Goal: Task Accomplishment & Management: Use online tool/utility

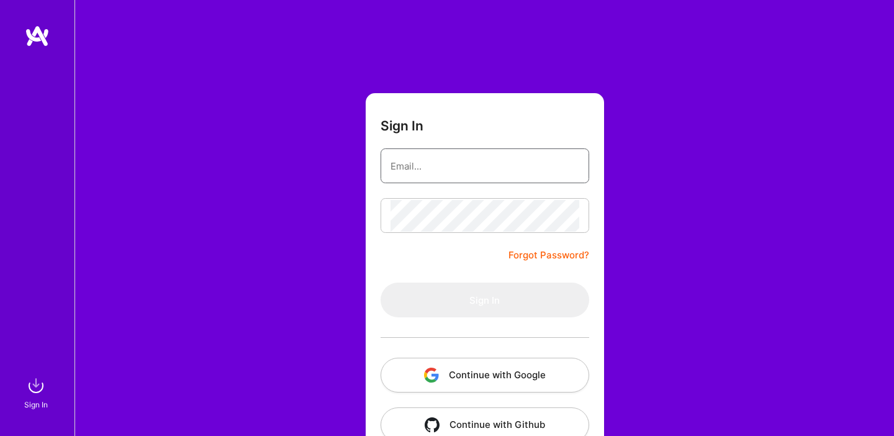
type input "[EMAIL_ADDRESS][DOMAIN_NAME]"
click at [484, 300] on button "Sign In" at bounding box center [485, 300] width 209 height 35
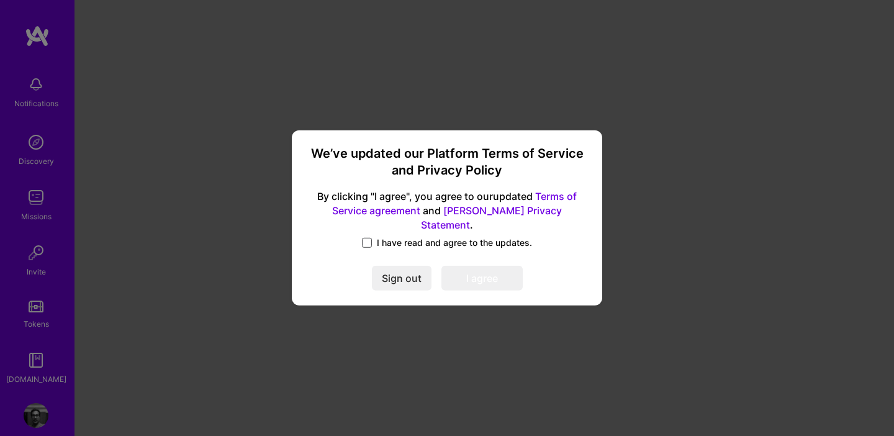
click at [364, 238] on span at bounding box center [367, 243] width 10 height 10
click at [0, 0] on input "I have read and agree to the updates." at bounding box center [0, 0] width 0 height 0
click at [503, 276] on button "I agree" at bounding box center [481, 278] width 81 height 25
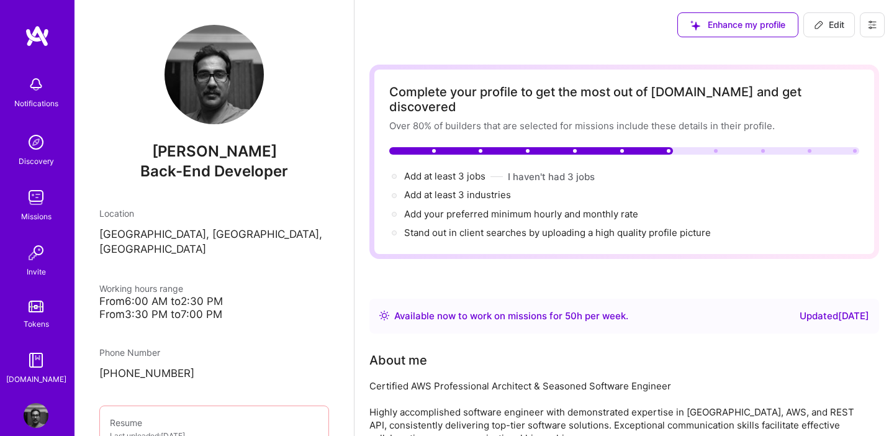
scroll to position [110, 0]
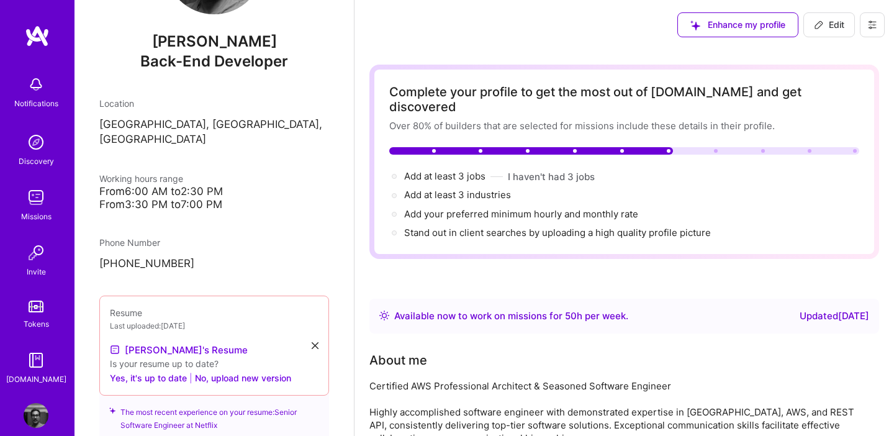
click at [37, 143] on img at bounding box center [36, 142] width 25 height 25
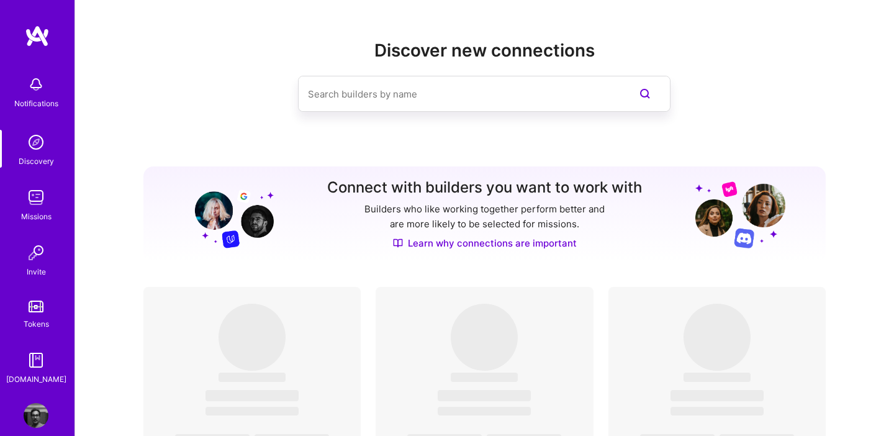
click at [34, 211] on div "Missions" at bounding box center [36, 216] width 30 height 13
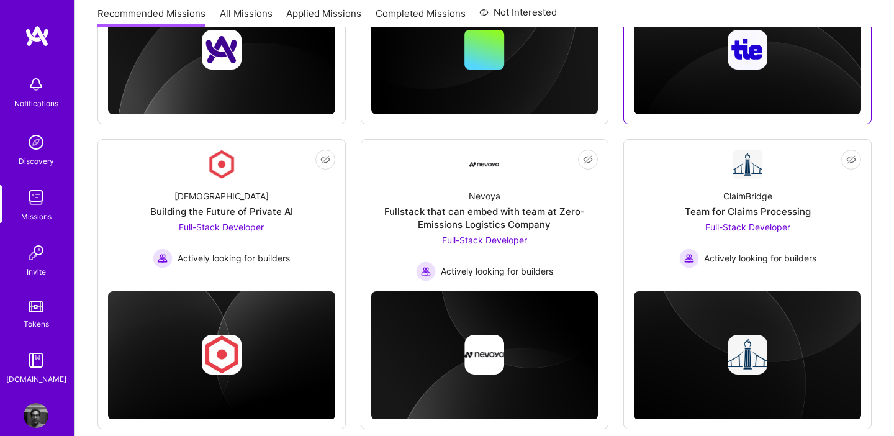
scroll to position [688, 0]
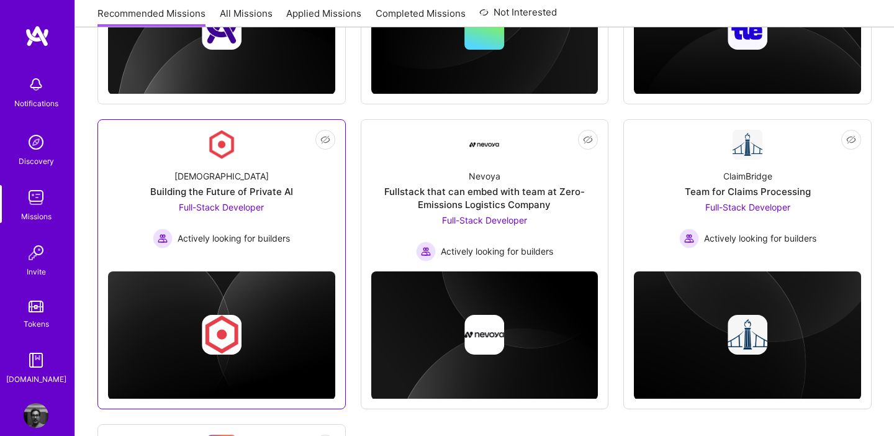
click at [207, 205] on span "Full-Stack Developer" at bounding box center [221, 207] width 85 height 11
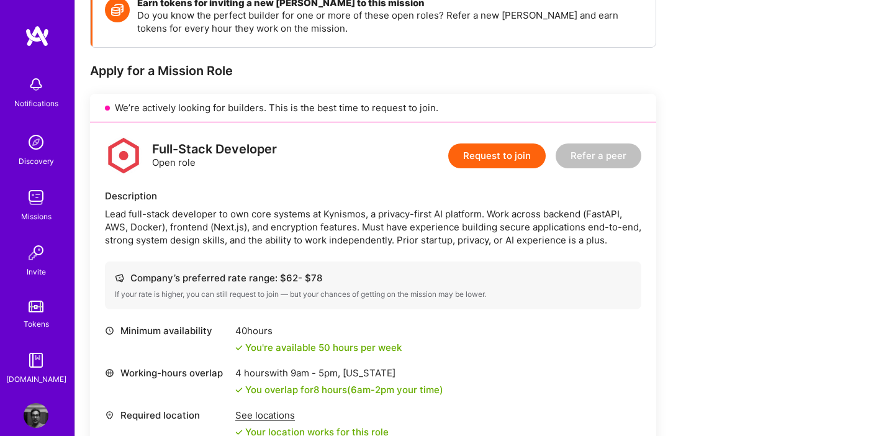
scroll to position [210, 0]
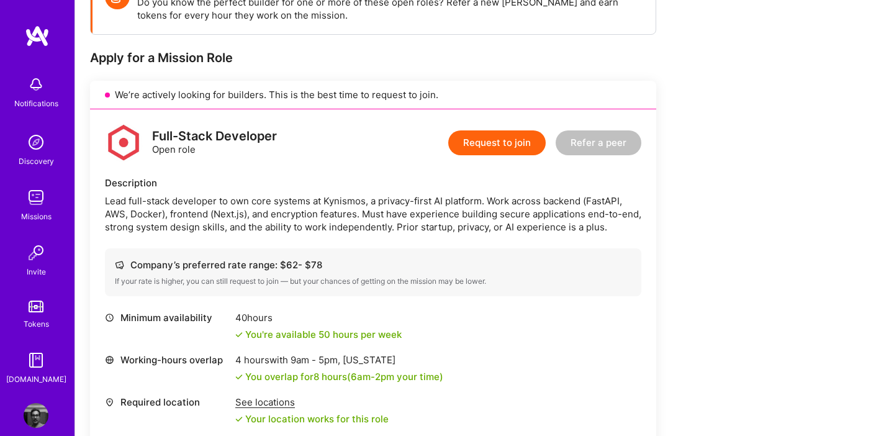
click at [598, 200] on div "Lead full-stack developer to own core systems at Kynismos, a privacy-first AI p…" at bounding box center [373, 213] width 537 height 39
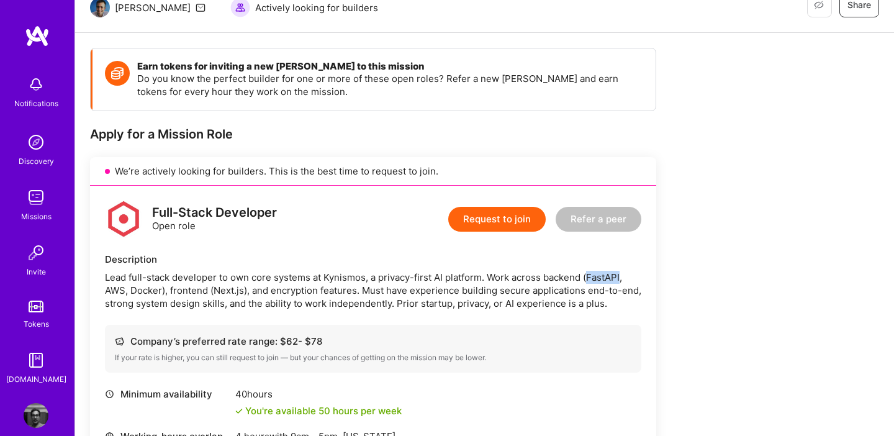
scroll to position [101, 0]
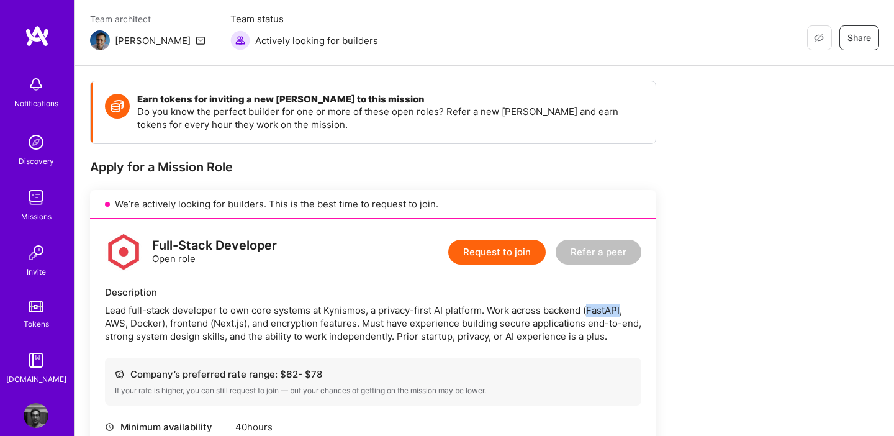
click at [37, 148] on img at bounding box center [36, 142] width 25 height 25
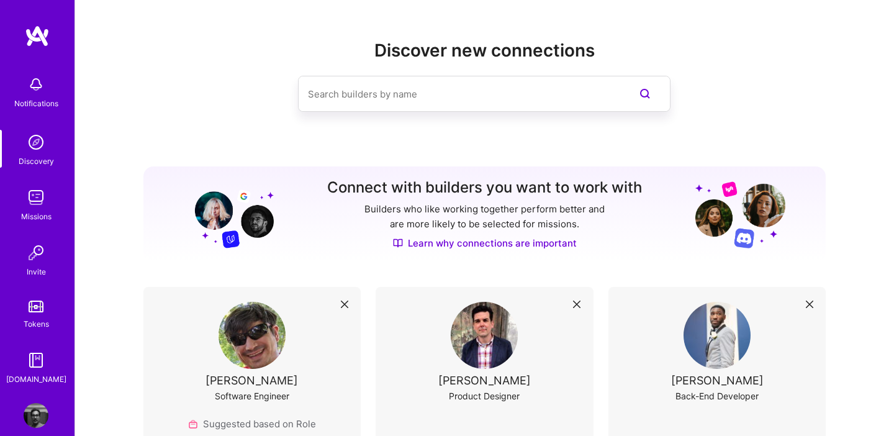
click at [33, 220] on div "Missions" at bounding box center [36, 216] width 30 height 13
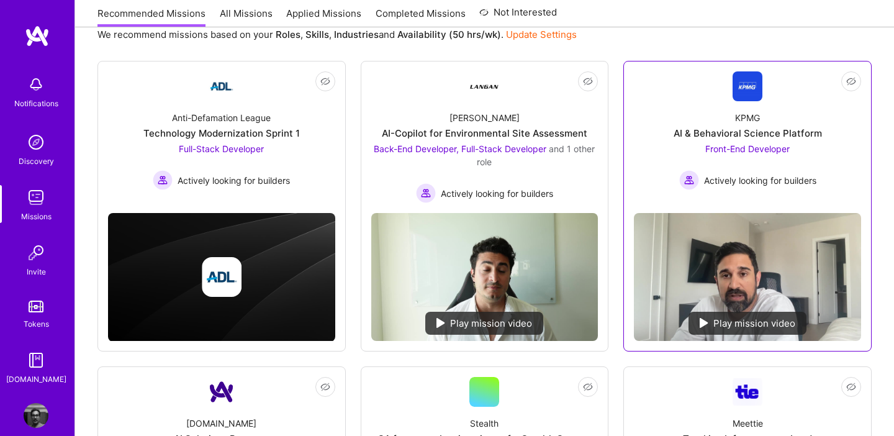
scroll to position [148, 0]
click at [731, 127] on div "AI & Behavioral Science Platform" at bounding box center [748, 133] width 148 height 13
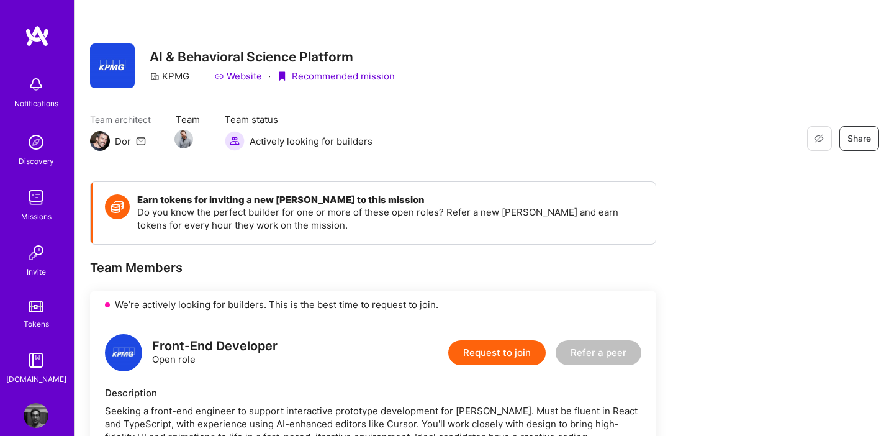
scroll to position [292, 0]
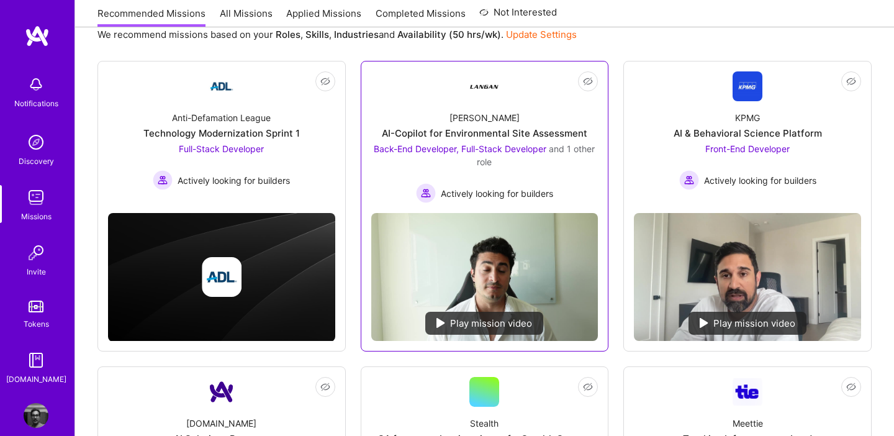
scroll to position [482, 0]
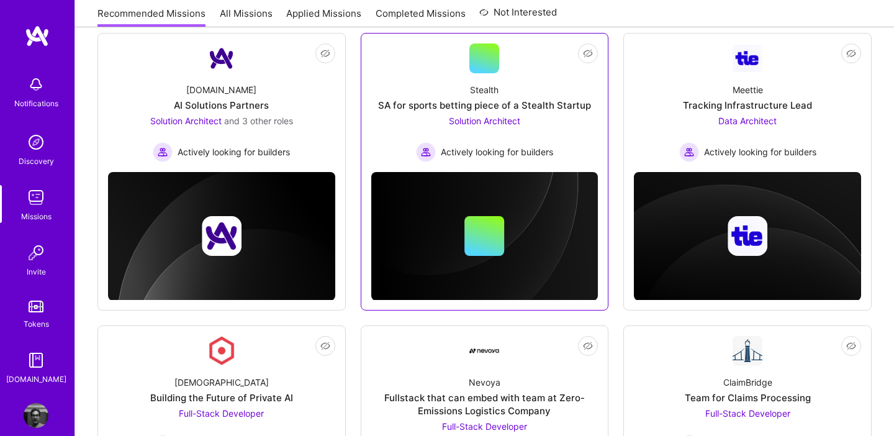
click at [410, 127] on div "Stealth SA for sports betting piece of a Stealth Startup Solution Architect Act…" at bounding box center [484, 117] width 227 height 89
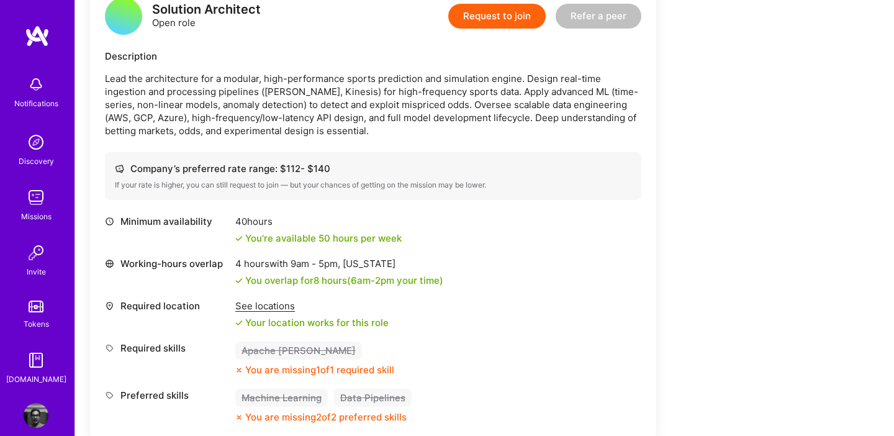
scroll to position [368, 0]
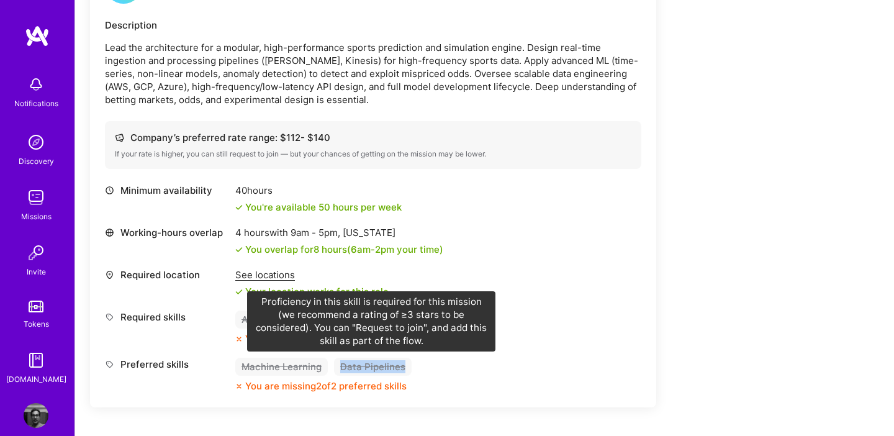
drag, startPoint x: 339, startPoint y: 367, endPoint x: 403, endPoint y: 366, distance: 64.0
click at [403, 366] on div "Data Pipelines" at bounding box center [373, 367] width 78 height 18
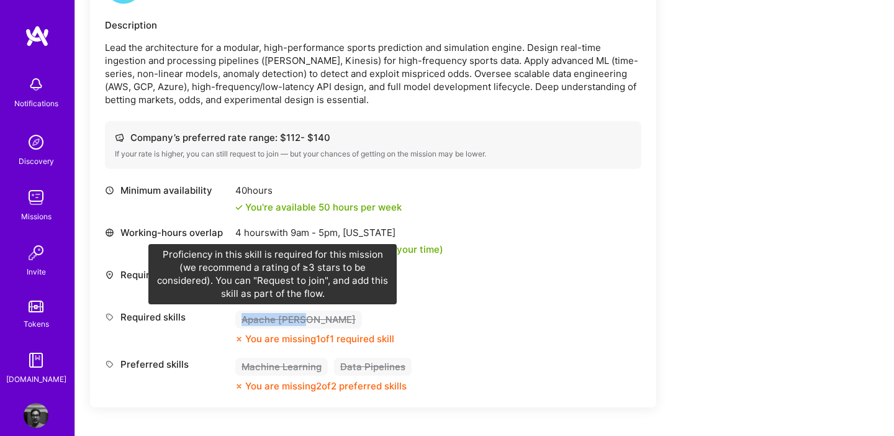
drag, startPoint x: 242, startPoint y: 322, endPoint x: 304, endPoint y: 322, distance: 62.1
click at [304, 322] on div "Apache [PERSON_NAME]" at bounding box center [298, 319] width 127 height 18
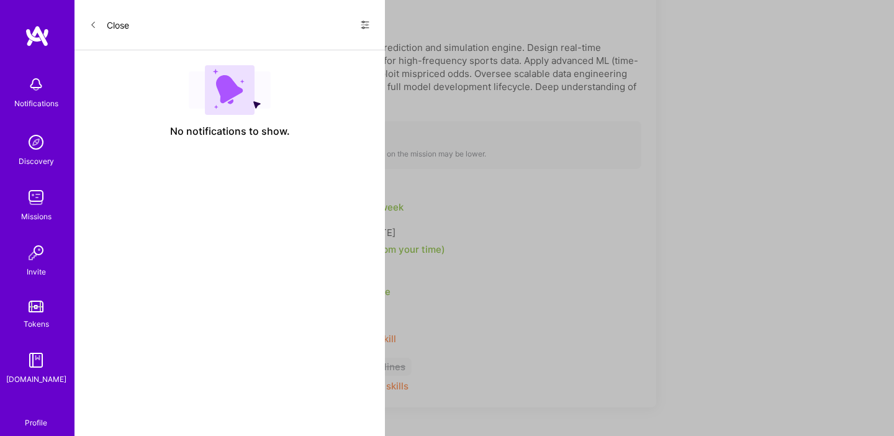
scroll to position [482, 0]
